Goal: Entertainment & Leisure: Consume media (video, audio)

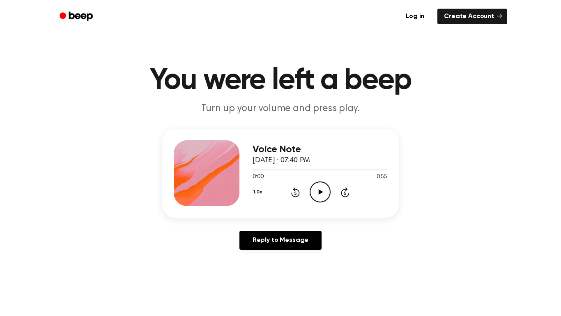
click at [323, 191] on icon "Play Audio" at bounding box center [320, 191] width 21 height 21
click at [323, 191] on icon "Pause Audio" at bounding box center [320, 191] width 21 height 21
click at [323, 191] on icon "Play Audio" at bounding box center [320, 191] width 21 height 21
click at [317, 196] on icon "Play Audio" at bounding box center [320, 191] width 21 height 21
click at [320, 193] on icon "Play Audio" at bounding box center [320, 191] width 21 height 21
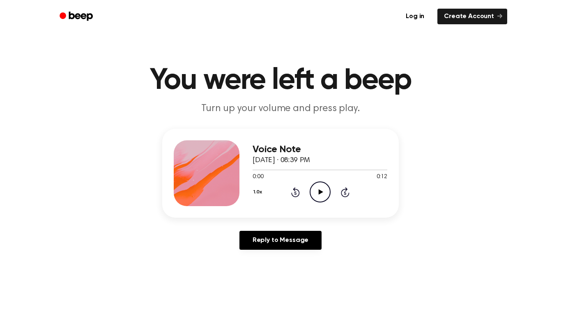
click at [325, 190] on icon "Play Audio" at bounding box center [320, 191] width 21 height 21
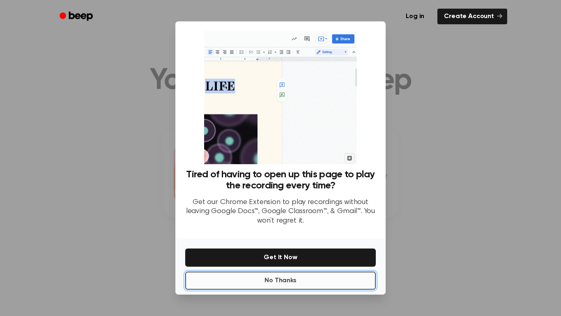
click at [310, 285] on button "No Thanks" at bounding box center [280, 280] width 191 height 18
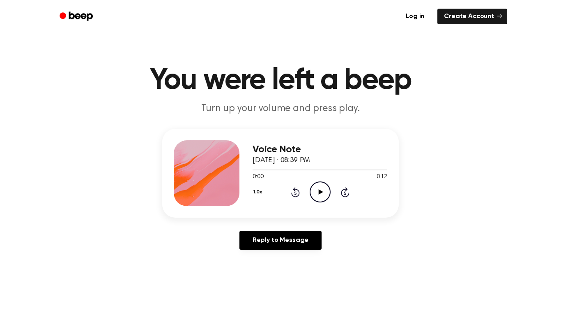
click at [319, 199] on icon "Play Audio" at bounding box center [320, 191] width 21 height 21
click at [314, 184] on icon "Play Audio" at bounding box center [320, 191] width 21 height 21
click at [319, 188] on icon "Play Audio" at bounding box center [320, 191] width 21 height 21
